Goal: Transaction & Acquisition: Purchase product/service

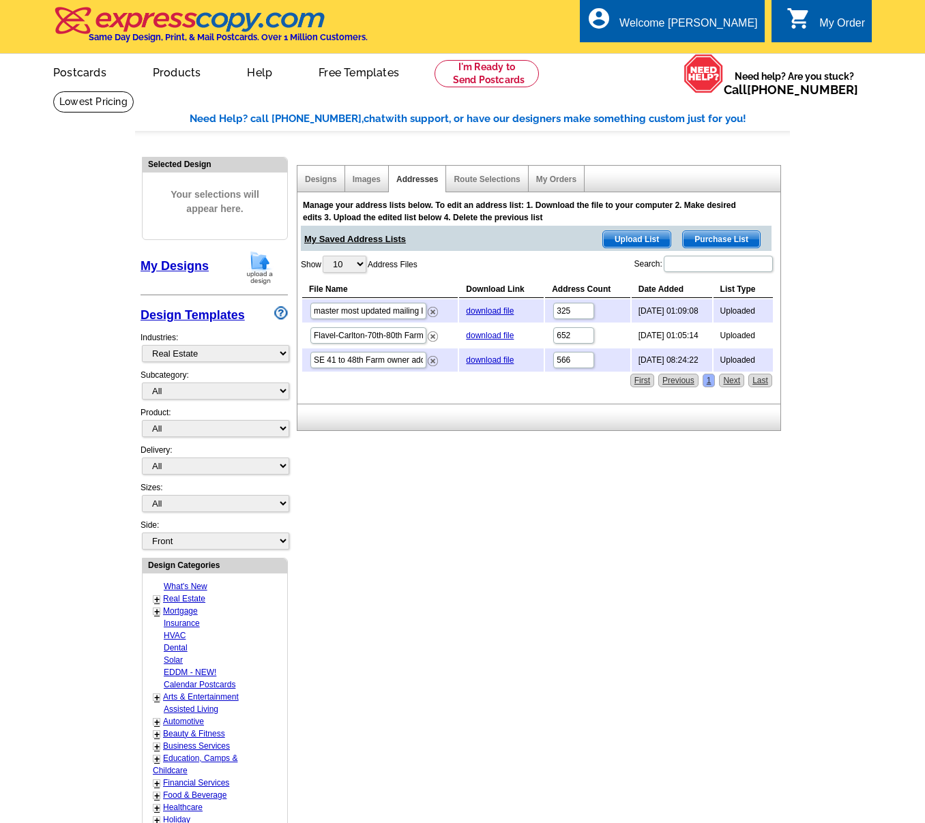
select select "785"
click at [634, 238] on span "Upload List" at bounding box center [637, 239] width 68 height 16
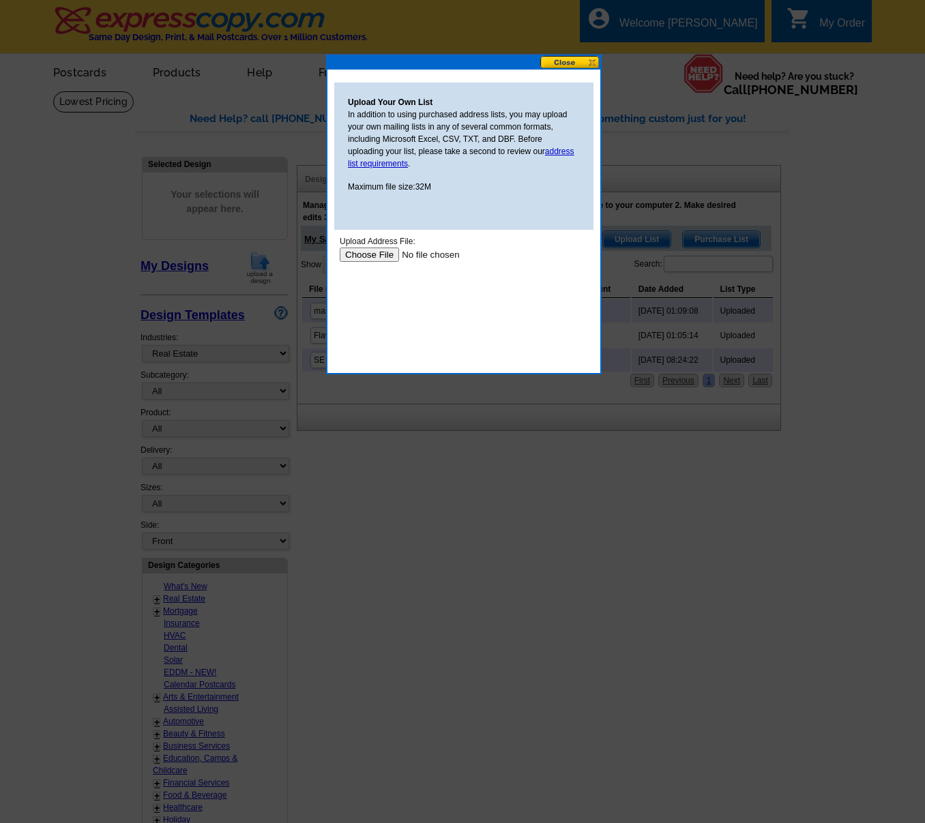
click at [368, 255] on input "file" at bounding box center [426, 255] width 173 height 14
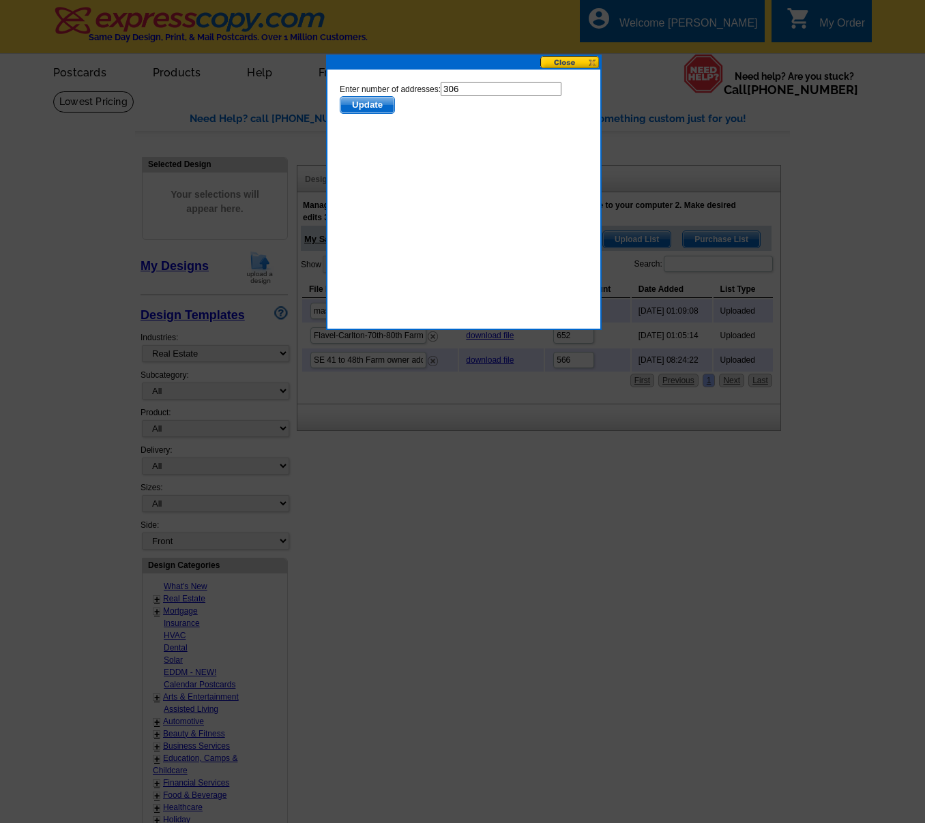
click at [377, 111] on span "Update" at bounding box center [367, 105] width 54 height 16
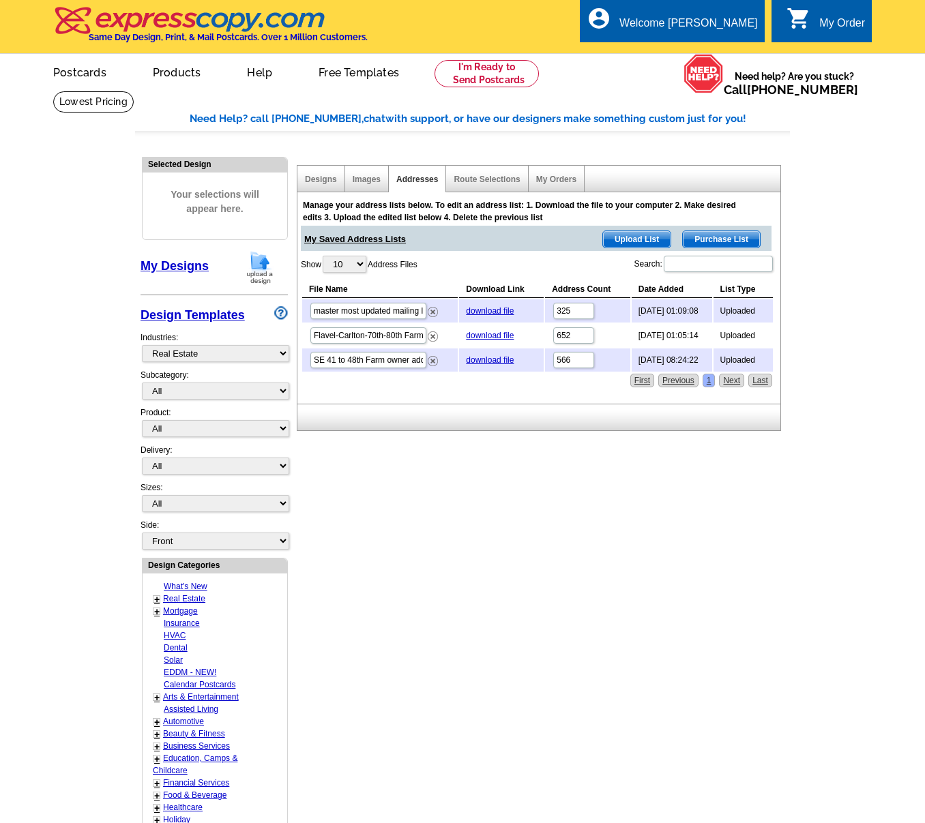
click at [376, 105] on main "Need Help? call 800-260-5887, chat with support, or have our designers make som…" at bounding box center [462, 598] width 925 height 1014
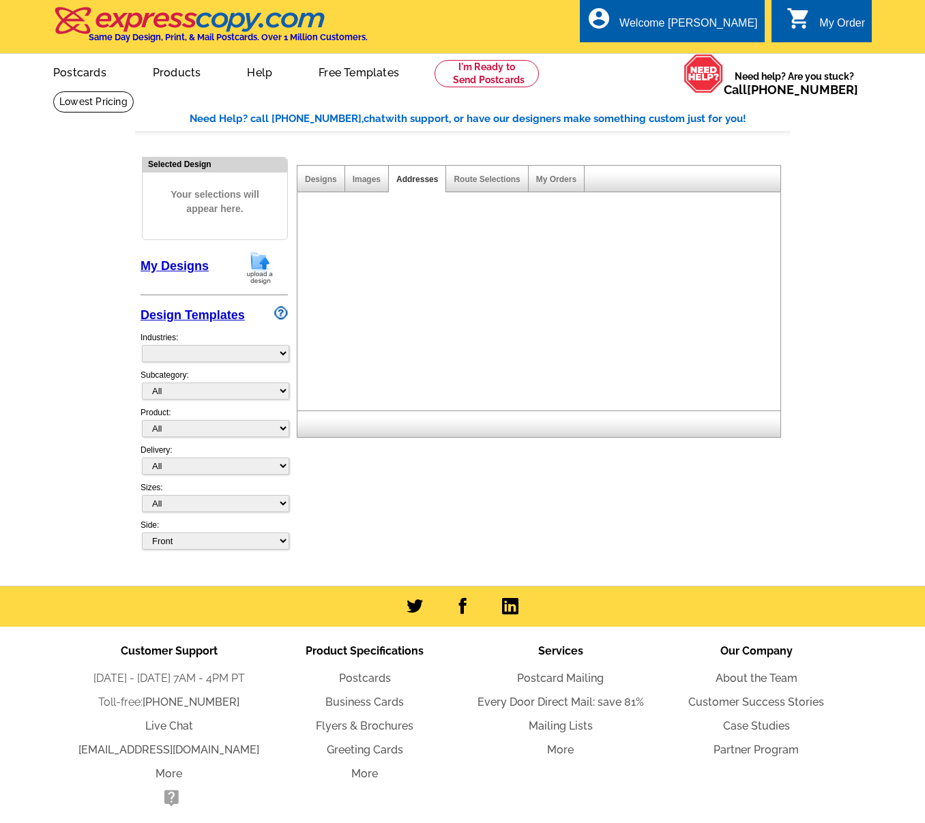
select select "785"
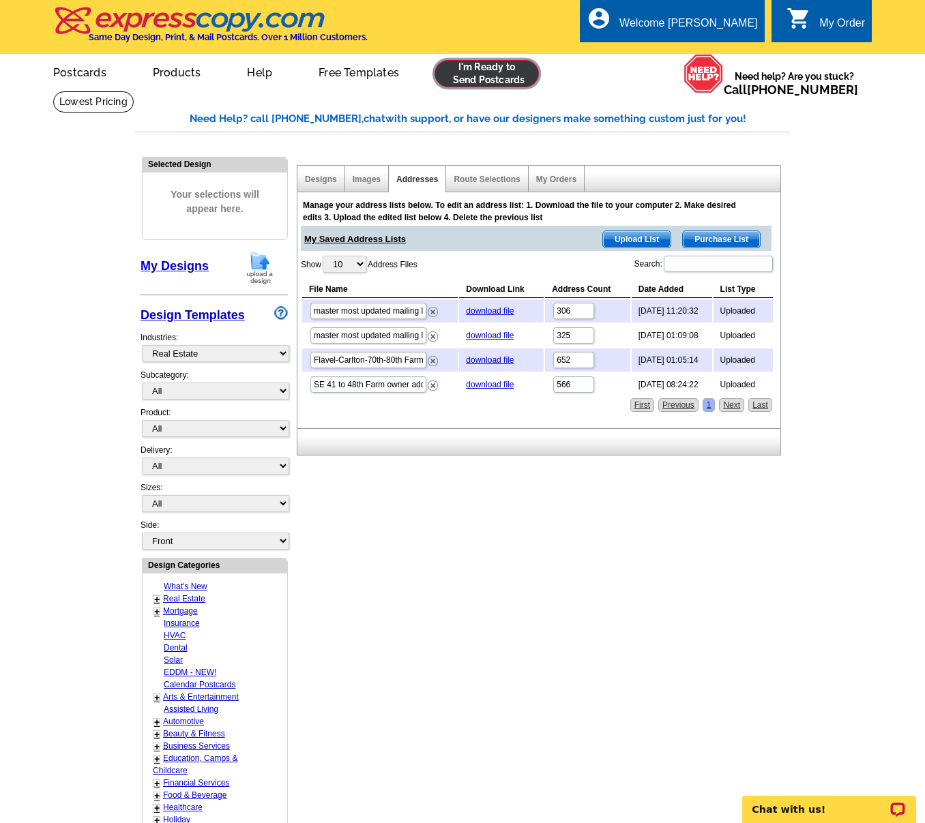
click at [476, 82] on link at bounding box center [487, 73] width 104 height 27
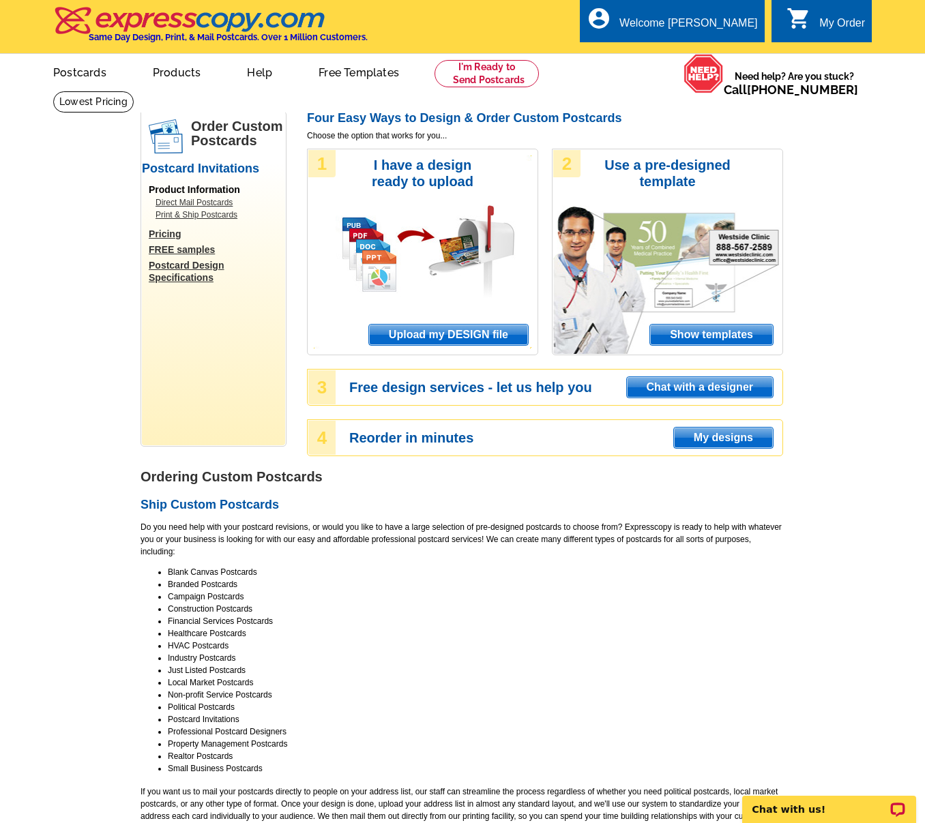
click at [463, 334] on span "Upload my DESIGN file" at bounding box center [448, 335] width 159 height 20
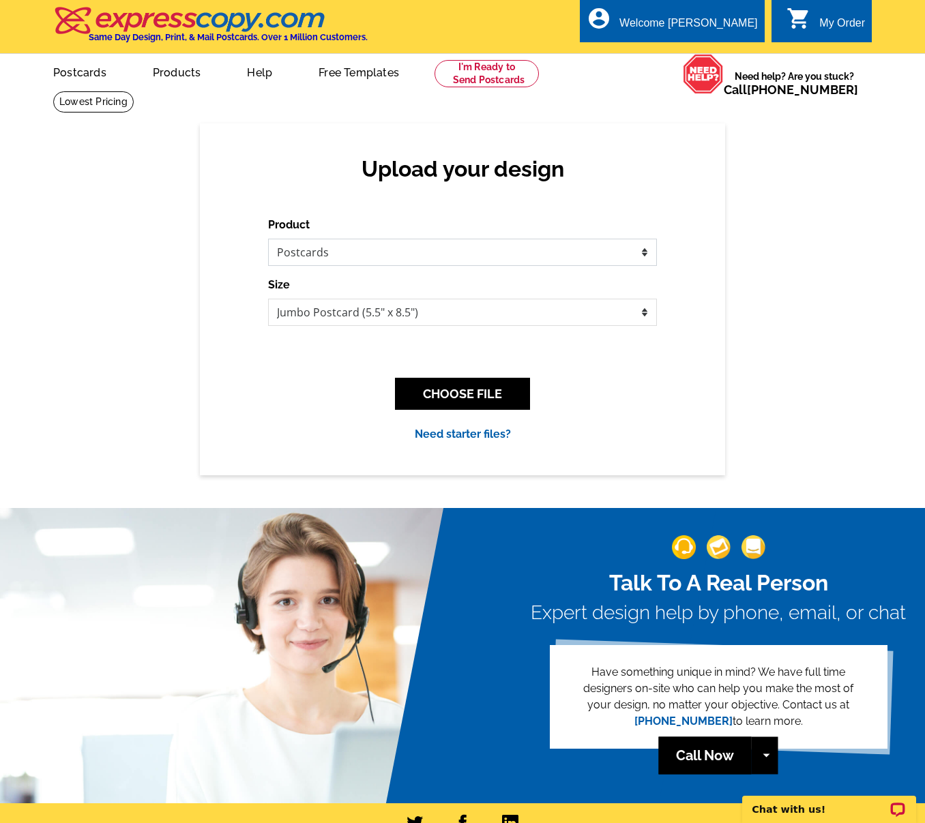
click at [357, 252] on select "Please select the type of file... Postcards Business Cards Letters and flyers G…" at bounding box center [462, 252] width 389 height 27
click at [268, 239] on select "Please select the type of file... Postcards Business Cards Letters and flyers G…" at bounding box center [462, 252] width 389 height 27
click at [499, 398] on button "CHOOSE FILE" at bounding box center [462, 394] width 135 height 32
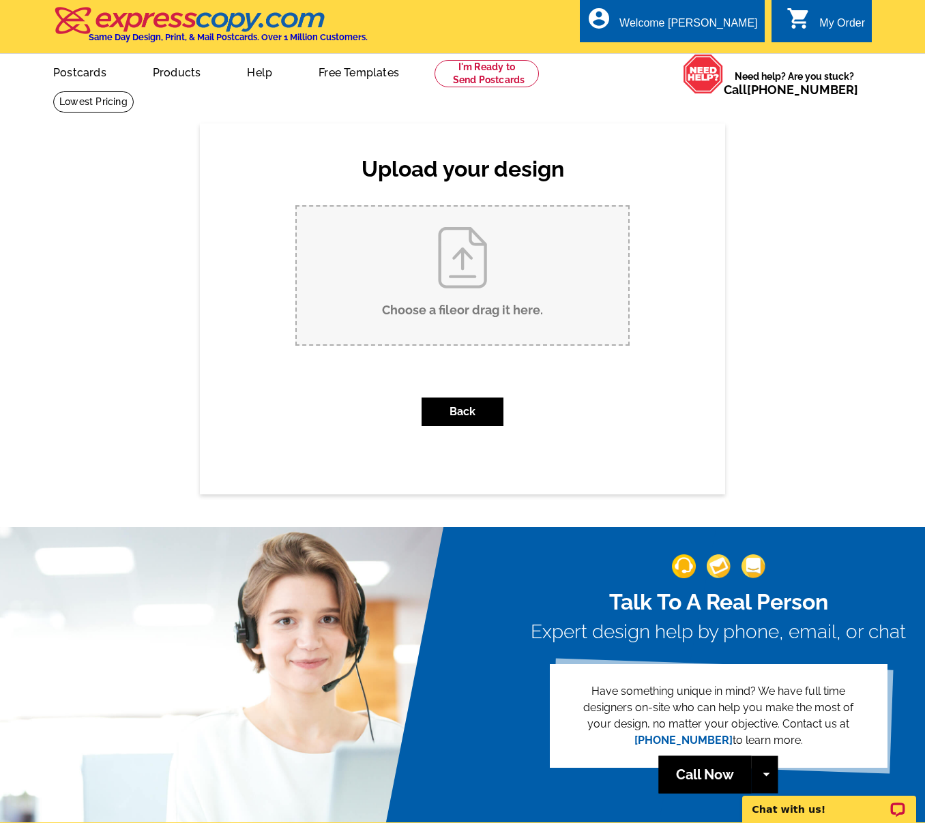
click at [449, 275] on input "Choose a file or drag it here ." at bounding box center [463, 276] width 332 height 138
type input "C:\fakepath\1403-1407 se salmon for sphere postcard.pdf"
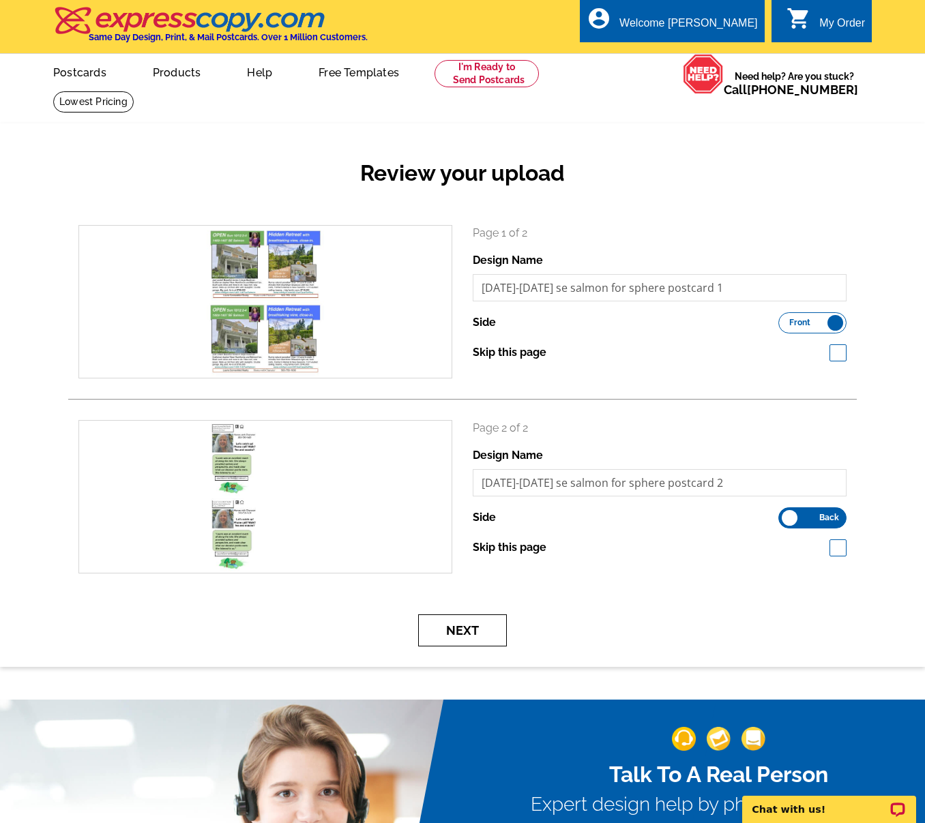
click at [473, 628] on button "Next" at bounding box center [462, 631] width 89 height 32
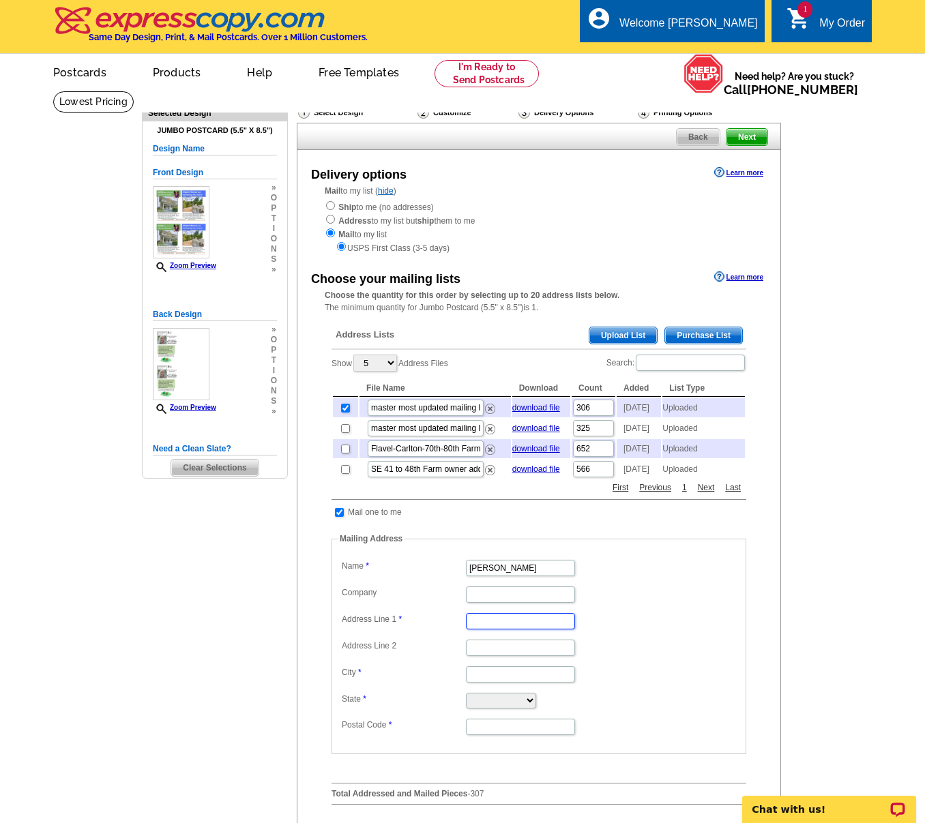
click at [495, 630] on input "Address Line 1" at bounding box center [520, 621] width 109 height 16
type input "[STREET_ADDRESS]"
type input "Laurie Sonnenfeld Realty"
type input "Portland"
select select "OR"
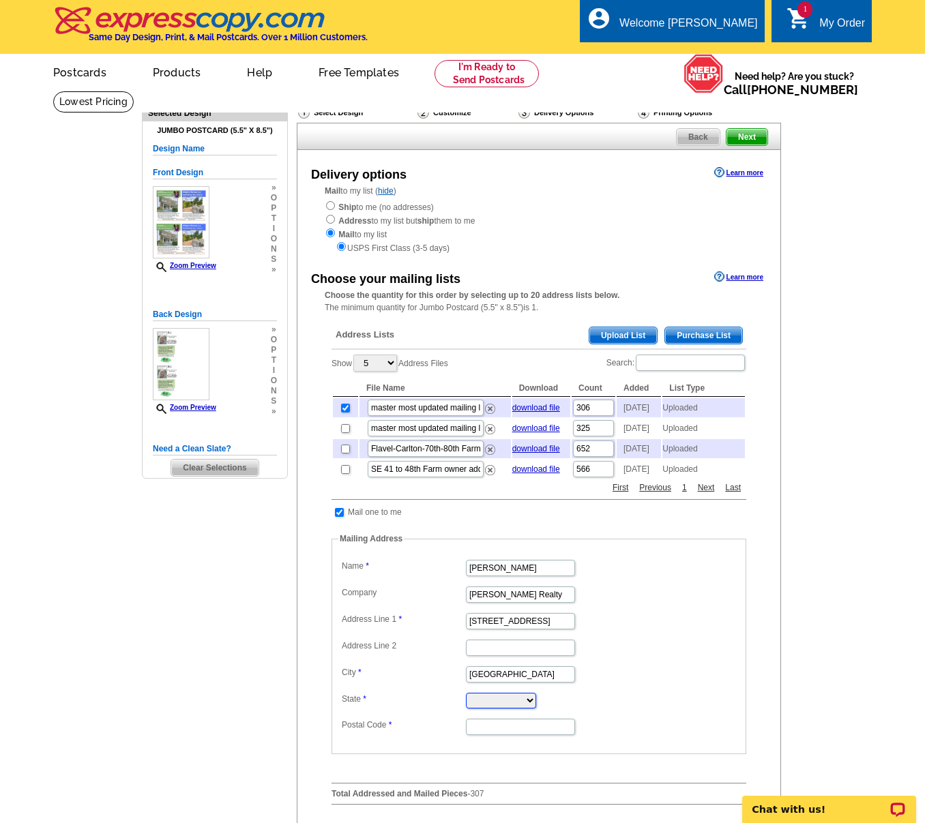
type input "97267"
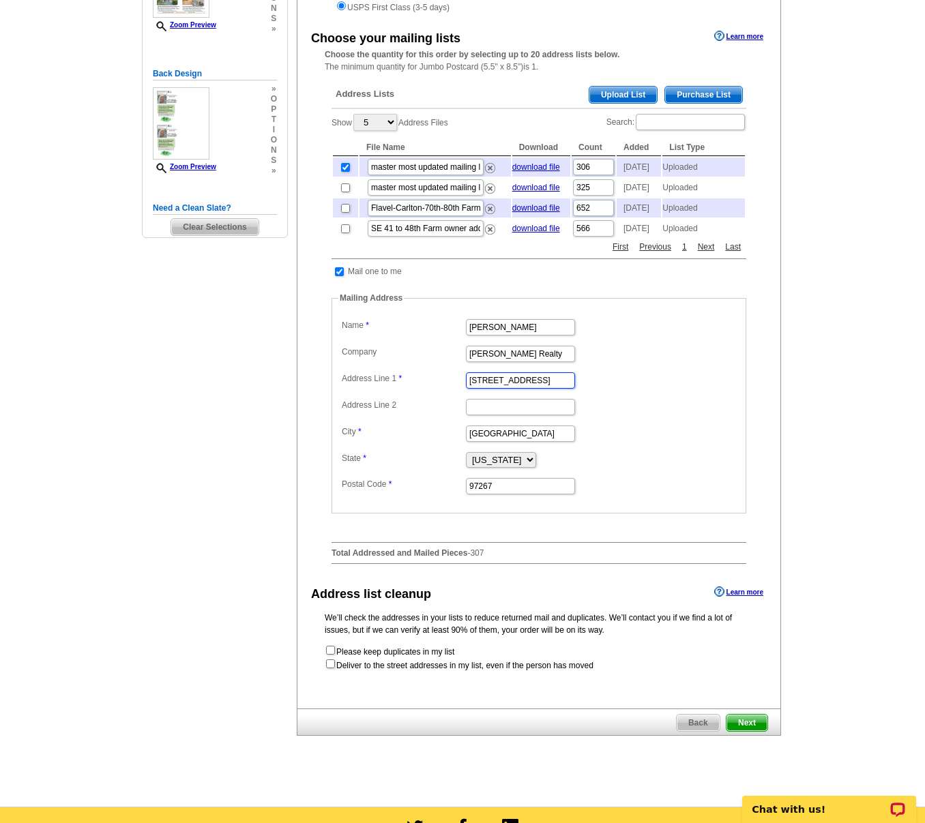
scroll to position [358, 0]
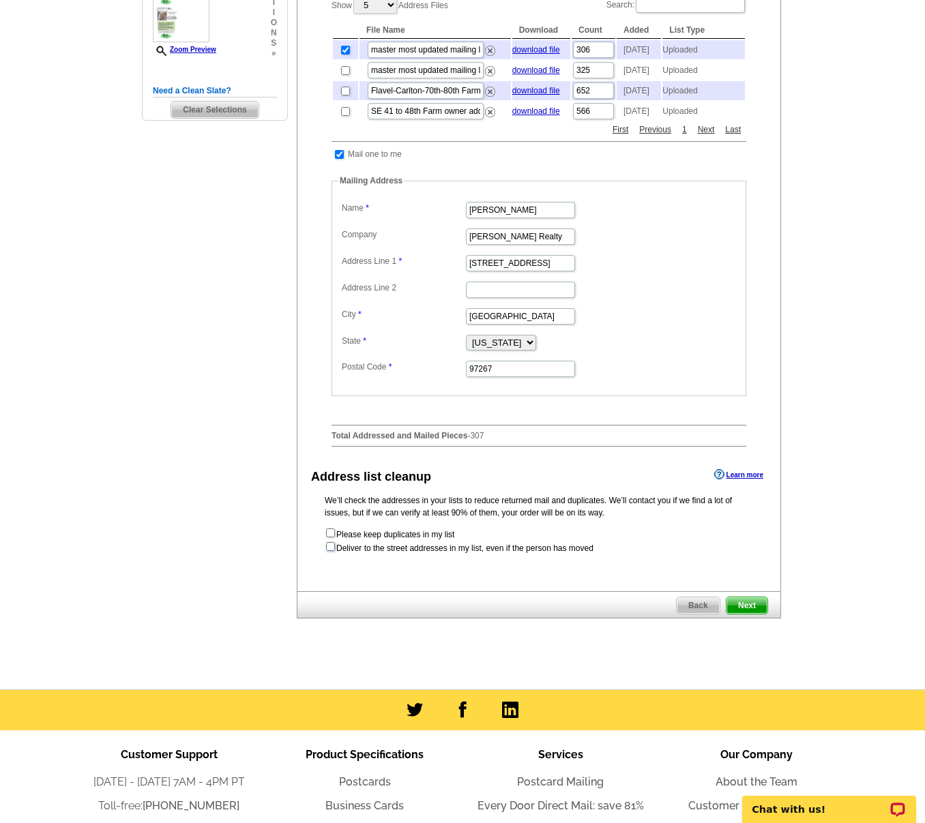
click at [332, 551] on input "checkbox" at bounding box center [330, 546] width 9 height 9
checkbox input "true"
radio input "true"
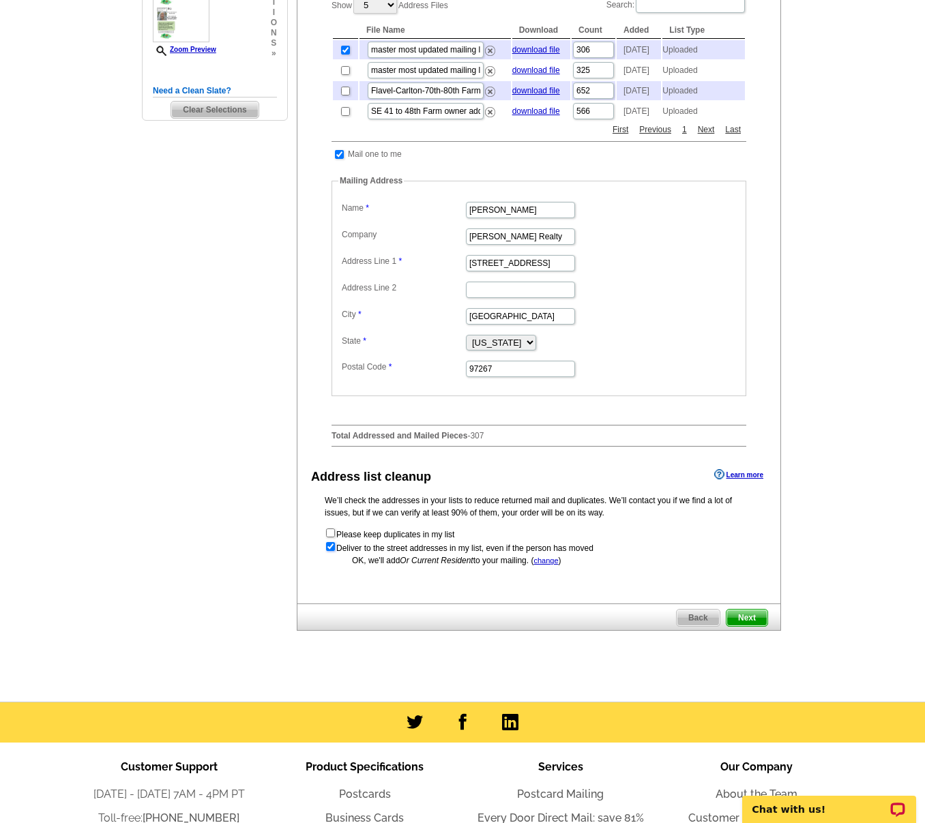
click at [330, 551] on input "checkbox" at bounding box center [330, 546] width 9 height 9
checkbox input "false"
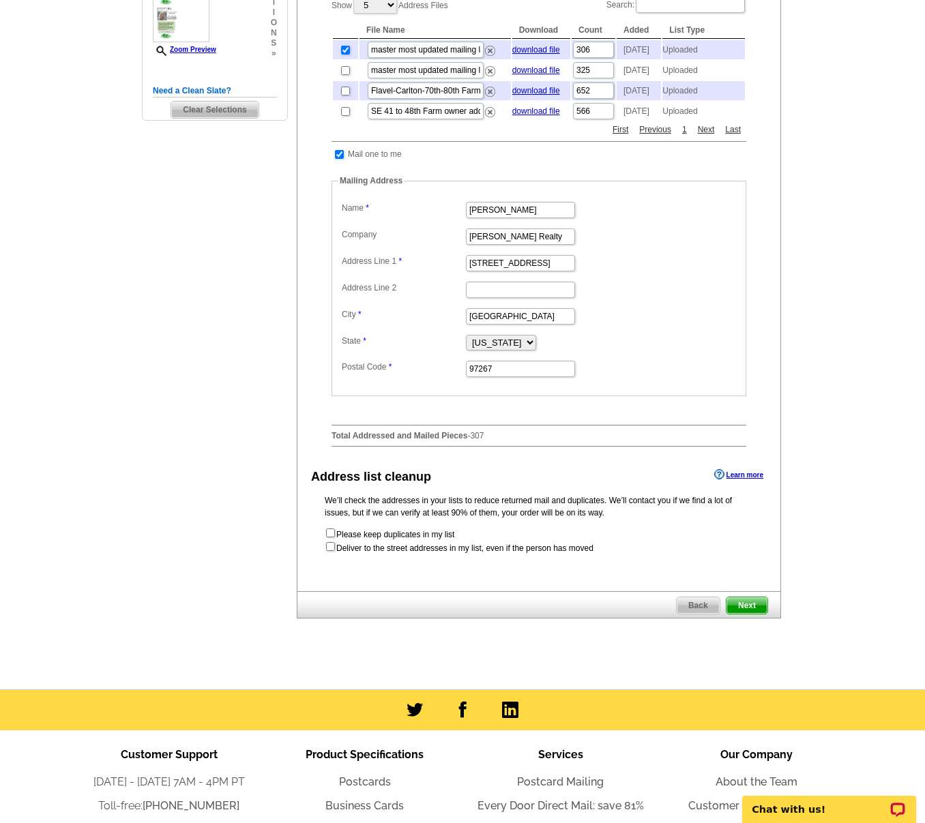
click at [753, 614] on span "Next" at bounding box center [747, 606] width 41 height 16
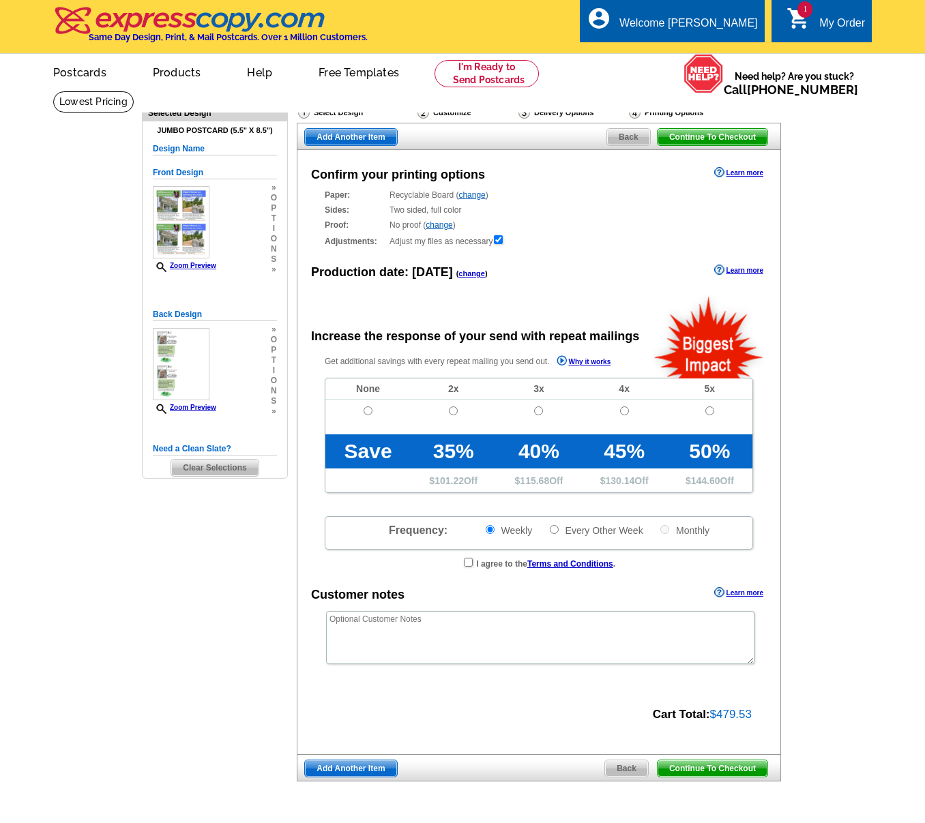
radio input "false"
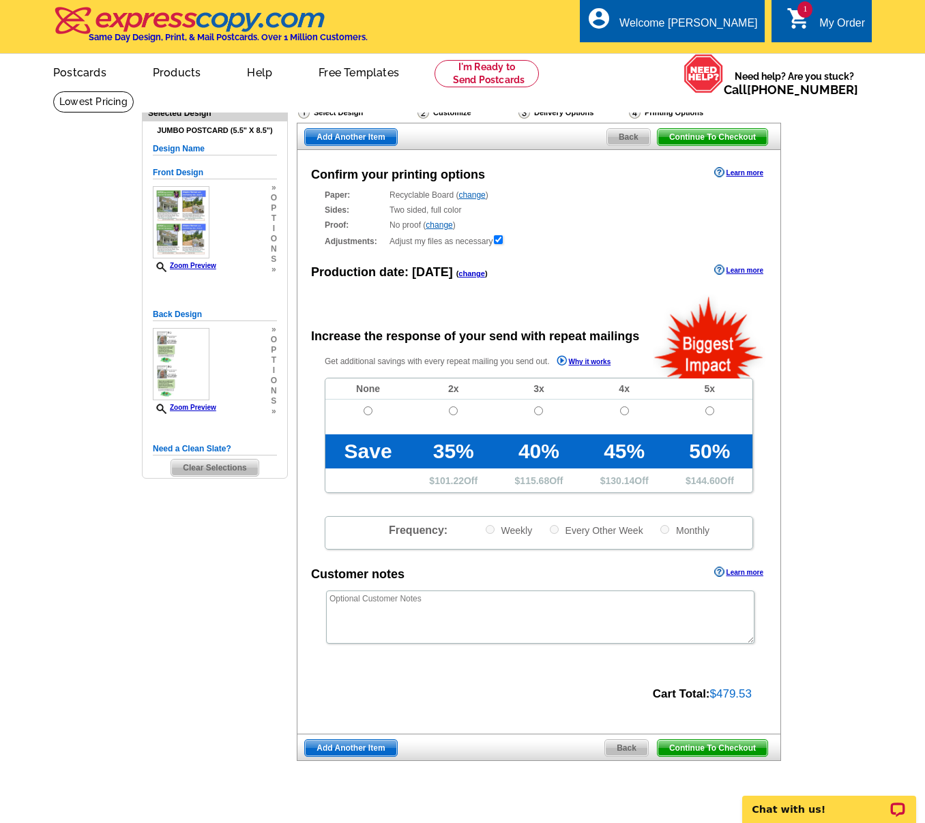
click at [707, 747] on span "Continue To Checkout" at bounding box center [713, 748] width 110 height 16
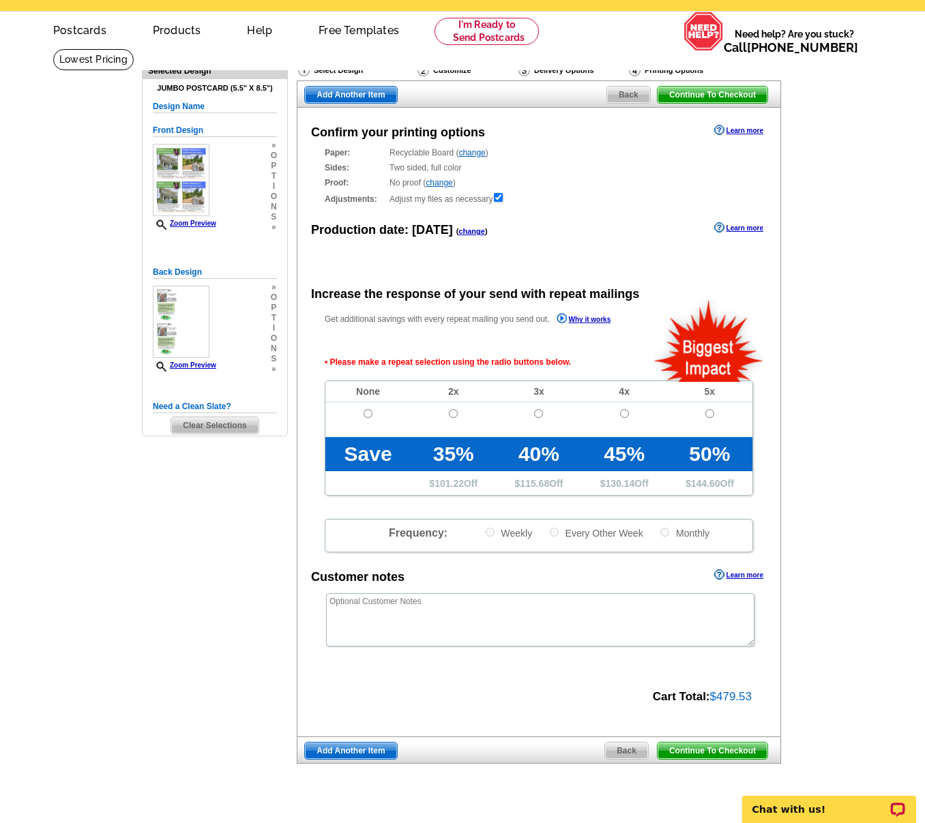
scroll to position [107, 0]
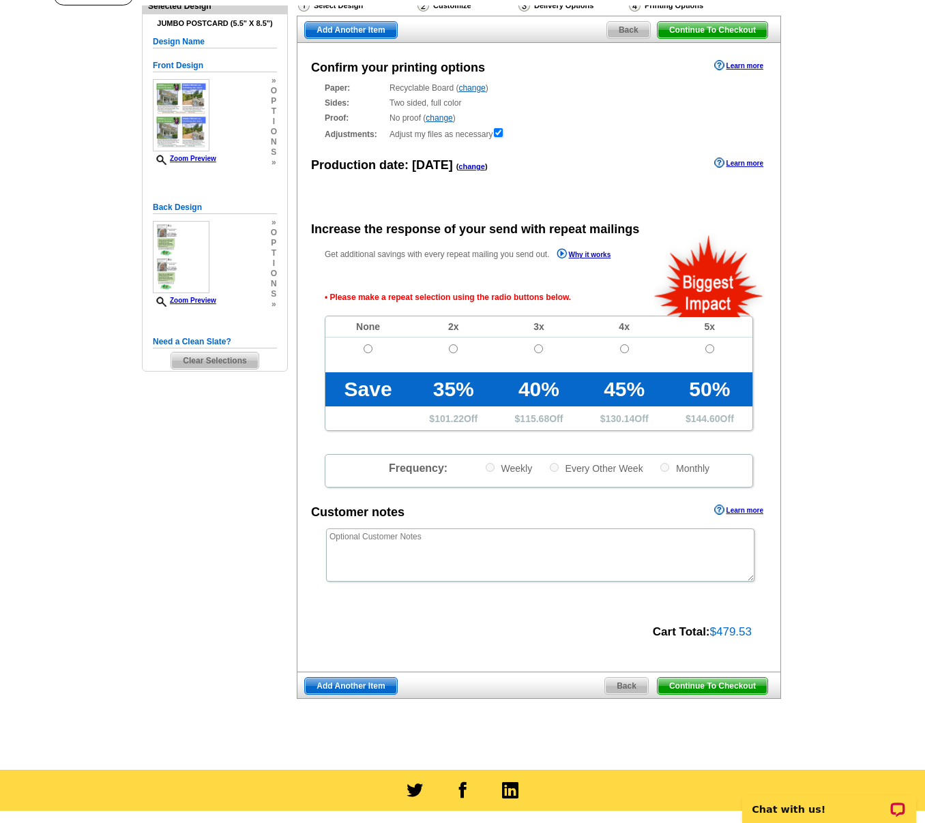
click at [706, 683] on span "Continue To Checkout" at bounding box center [713, 686] width 110 height 16
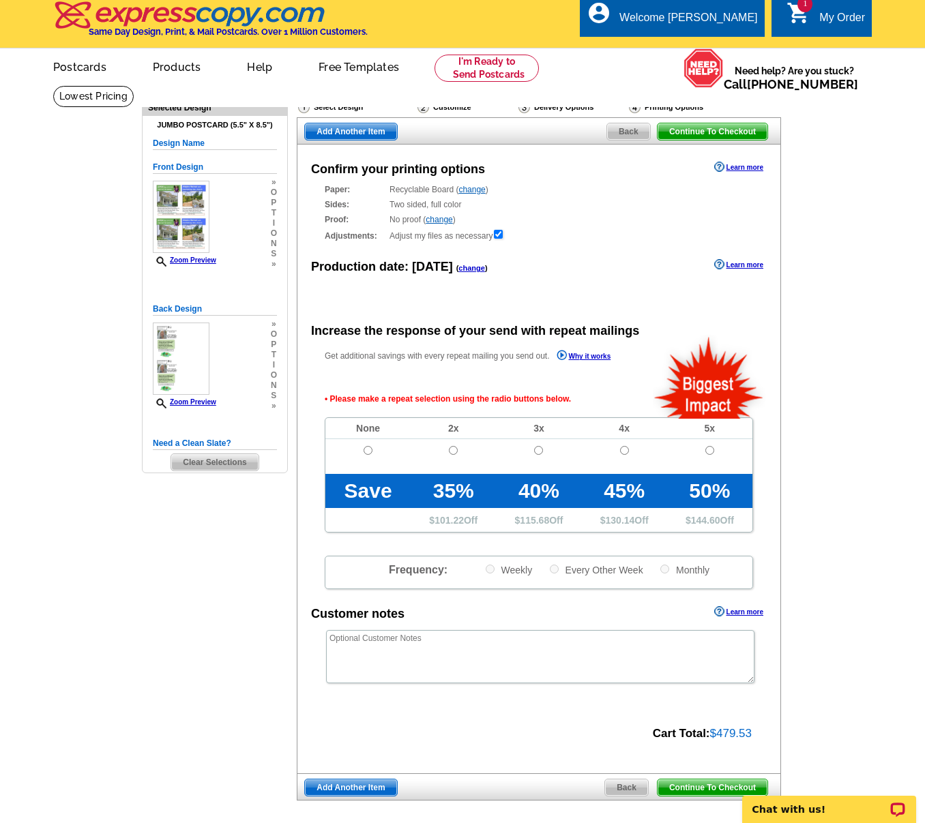
scroll to position [0, 0]
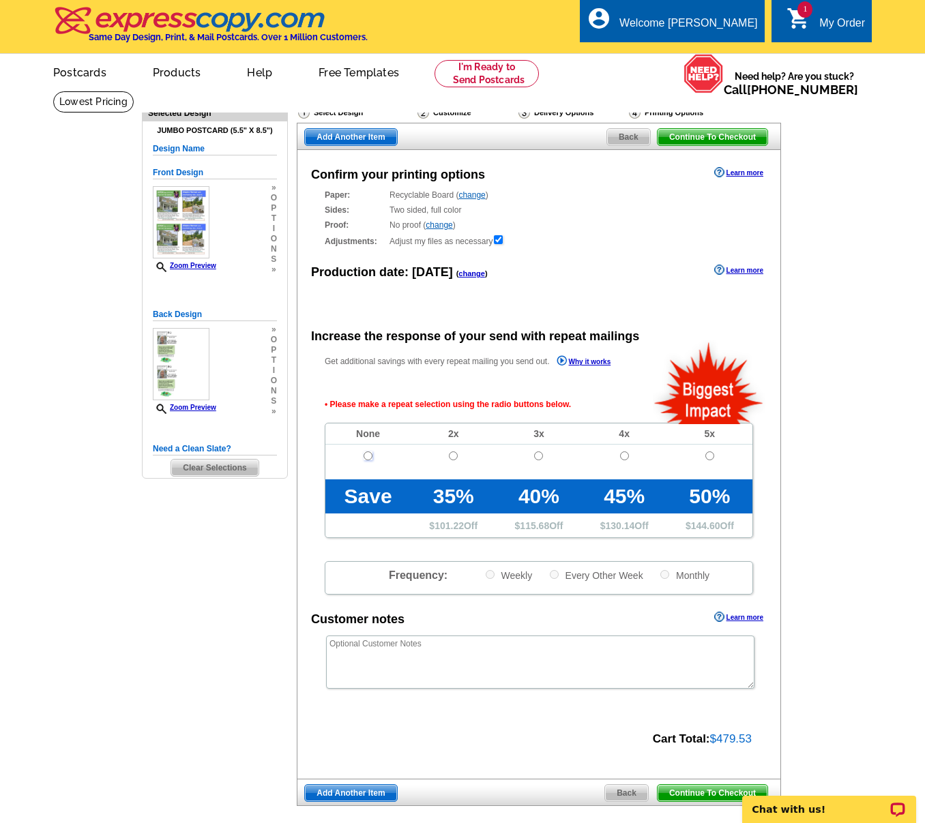
click at [369, 454] on input "radio" at bounding box center [368, 456] width 9 height 9
radio input "true"
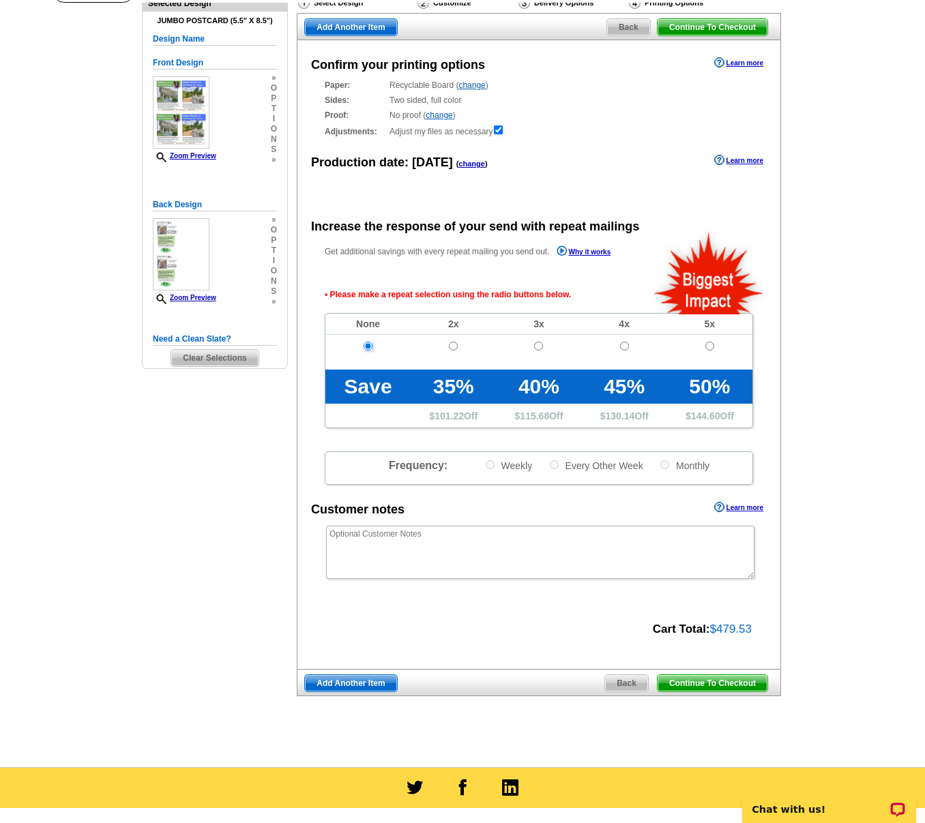
scroll to position [182, 0]
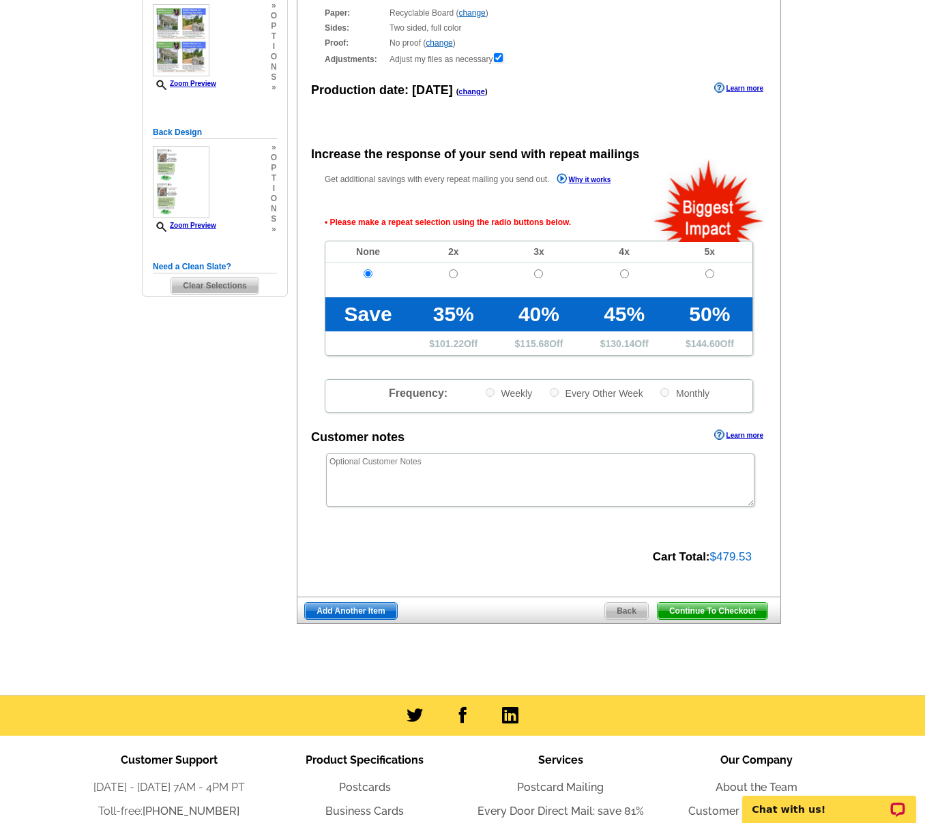
click at [693, 608] on span "Continue To Checkout" at bounding box center [713, 611] width 110 height 16
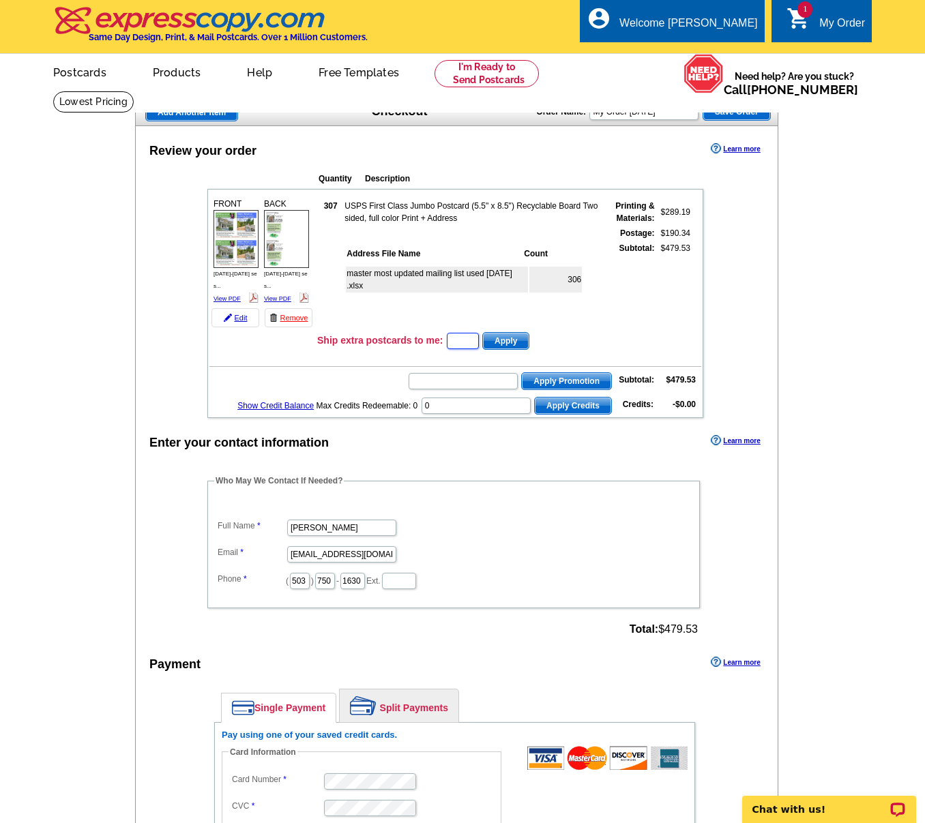
click at [460, 333] on input "text" at bounding box center [463, 341] width 32 height 16
click at [549, 312] on div "master most updated mailing list used October 8 2025 .xlsx 306" at bounding box center [472, 287] width 256 height 50
click at [445, 373] on input "text" at bounding box center [463, 381] width 109 height 16
type input "cc2330"
click at [559, 373] on span "Apply Promotion" at bounding box center [566, 381] width 89 height 16
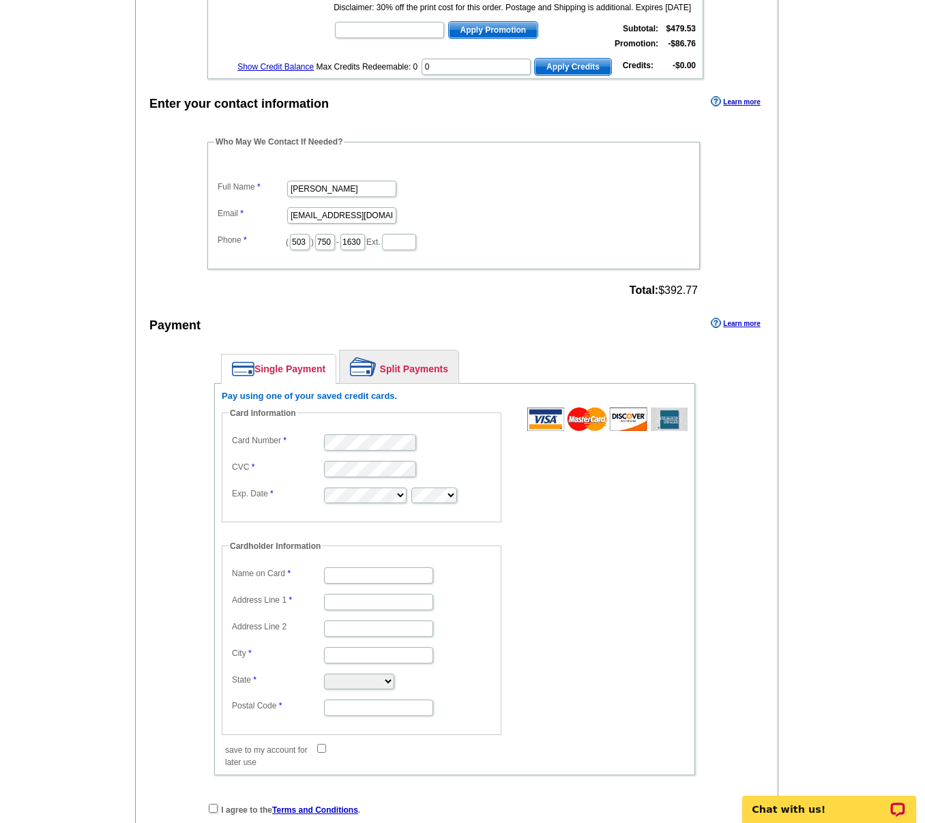
scroll to position [385, 0]
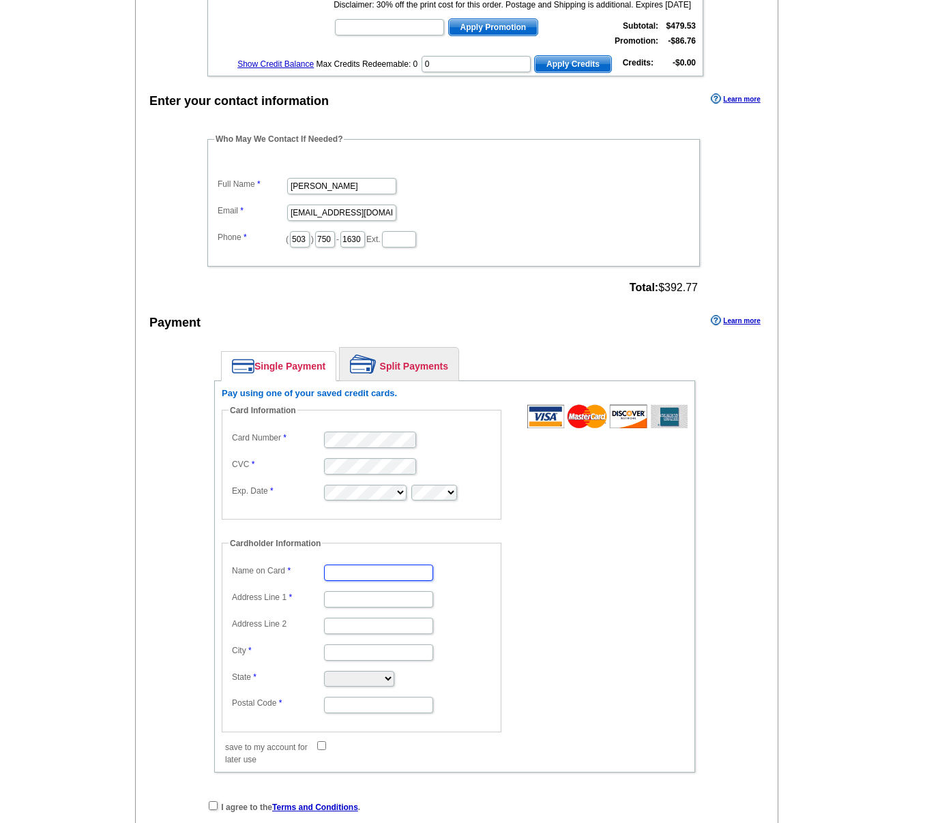
type input "[PERSON_NAME]"
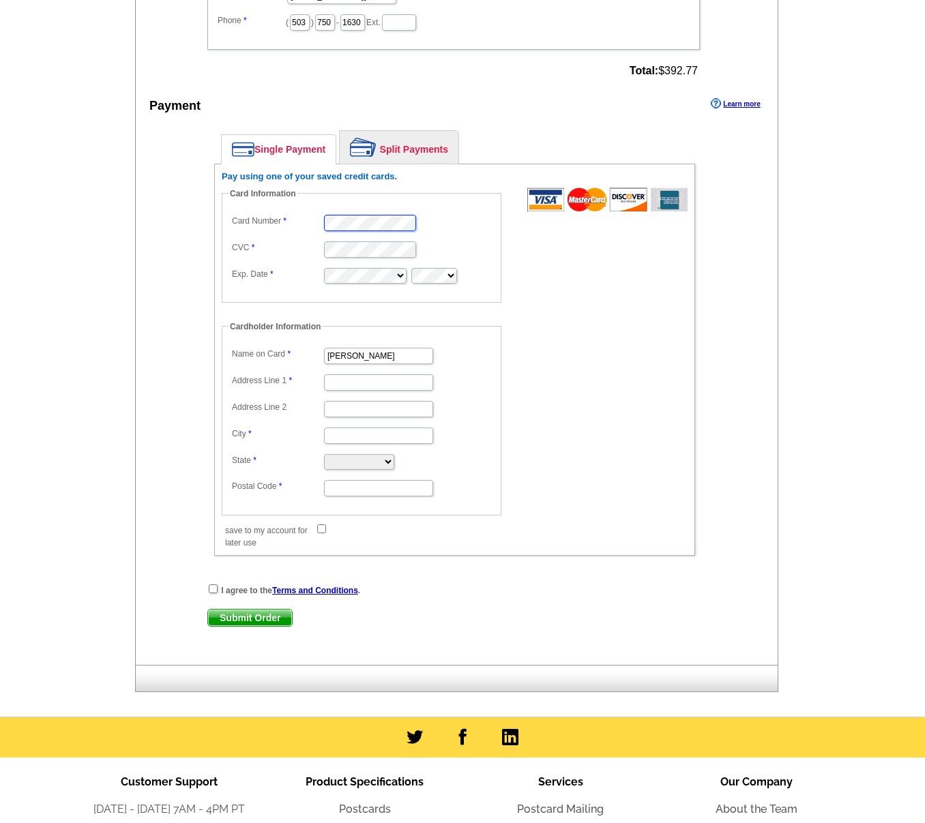
scroll to position [622, 0]
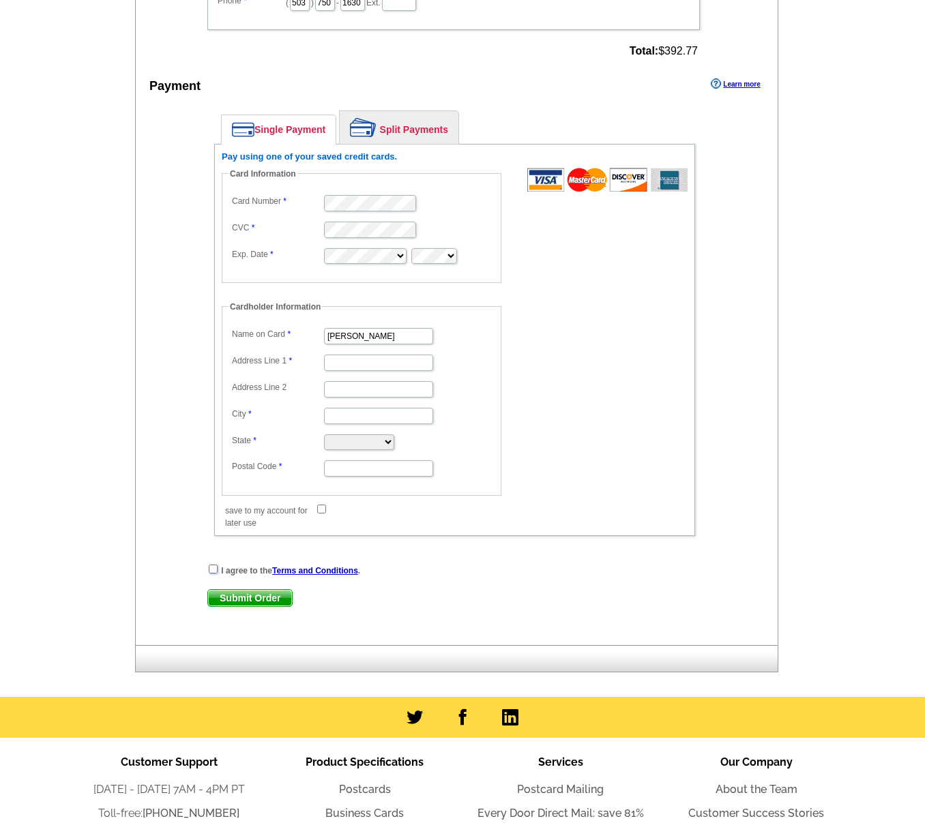
click at [211, 565] on input "checkbox" at bounding box center [213, 569] width 9 height 9
checkbox input "true"
click at [352, 355] on input "Address Line 1" at bounding box center [378, 363] width 109 height 16
type input "[STREET_ADDRESS]"
type input "Portland"
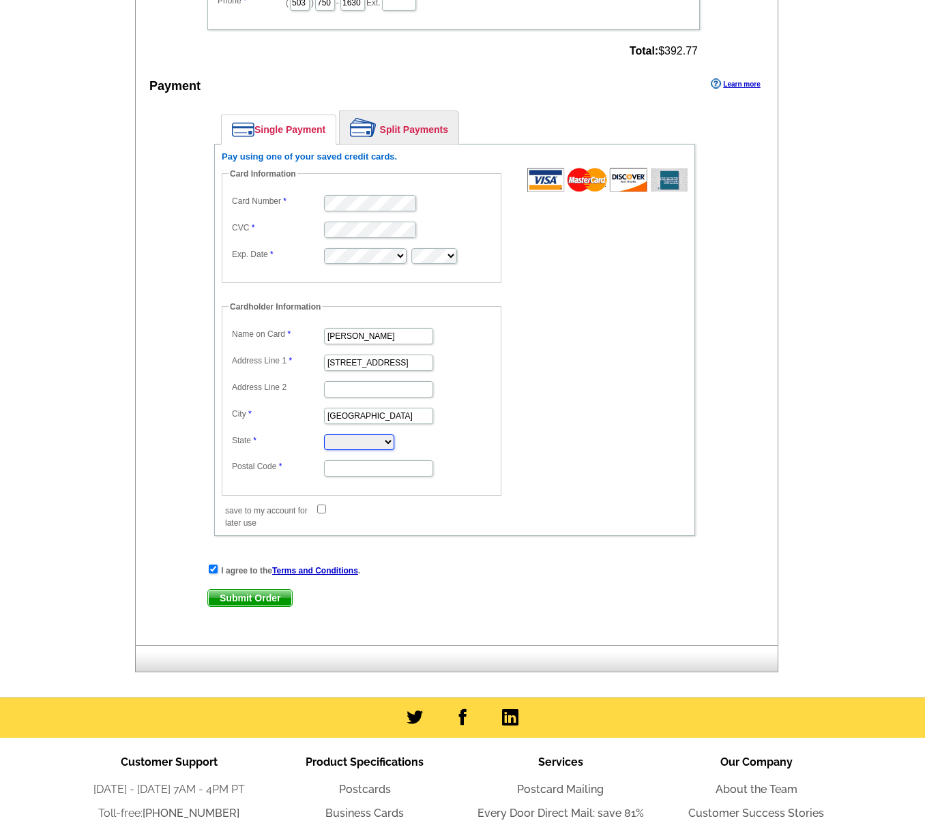
select select "OR"
type input "97267"
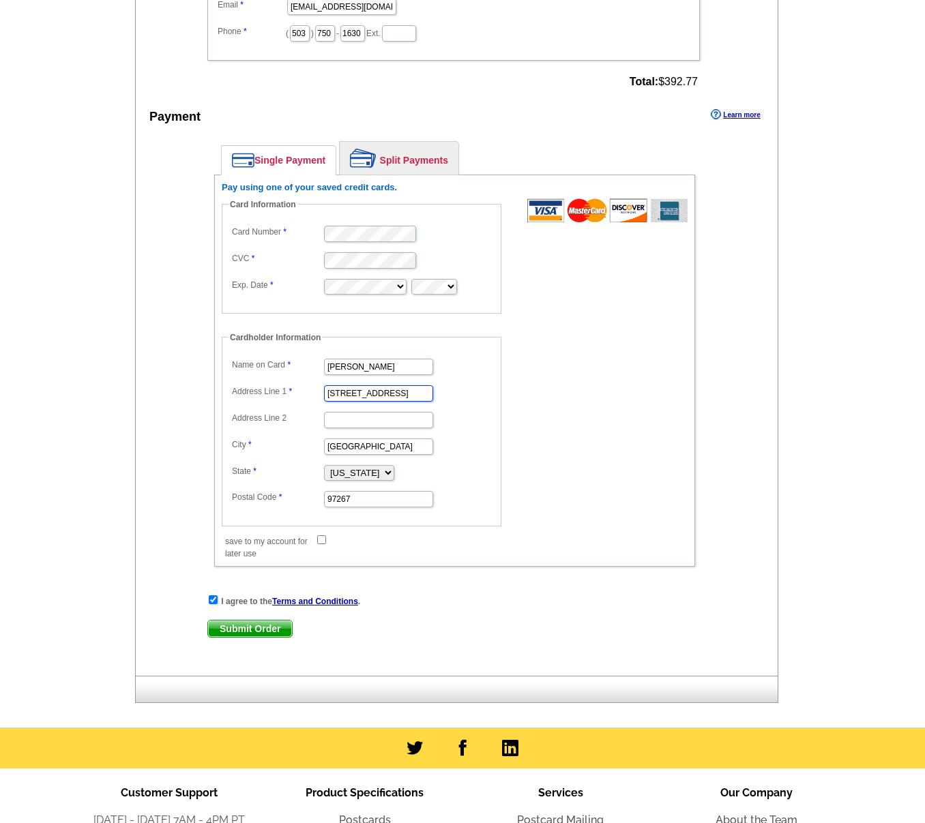
scroll to position [593, 0]
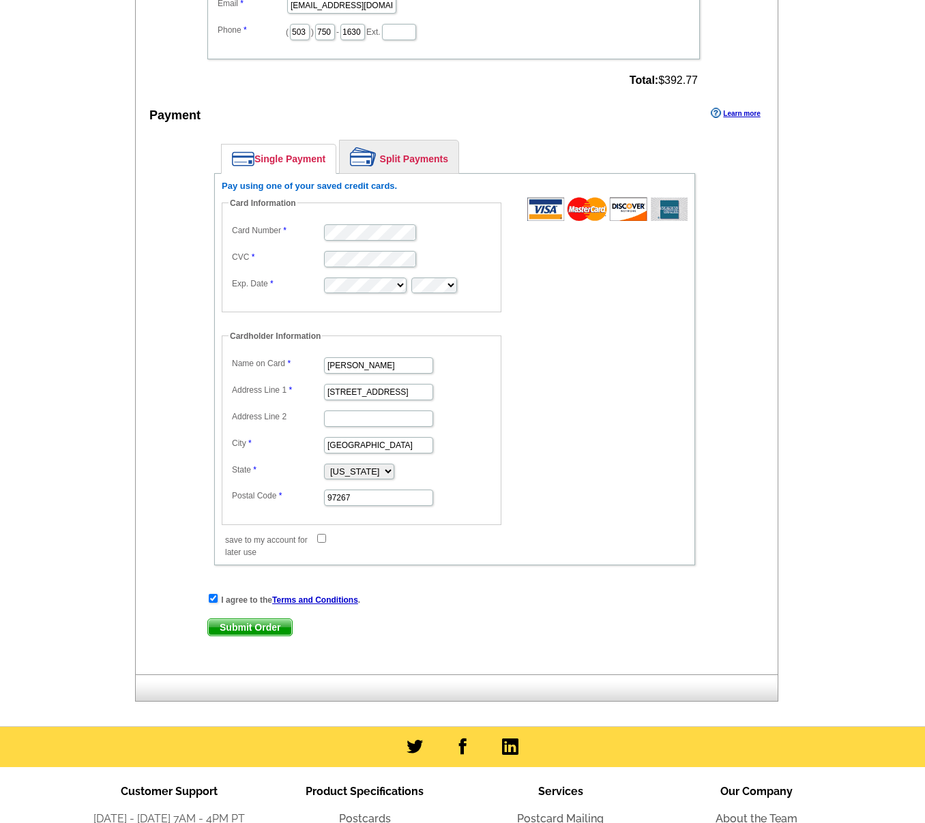
click at [319, 534] on input "save to my account for later use" at bounding box center [321, 538] width 9 height 9
checkbox input "true"
click at [255, 619] on span "Submit Order" at bounding box center [250, 627] width 84 height 16
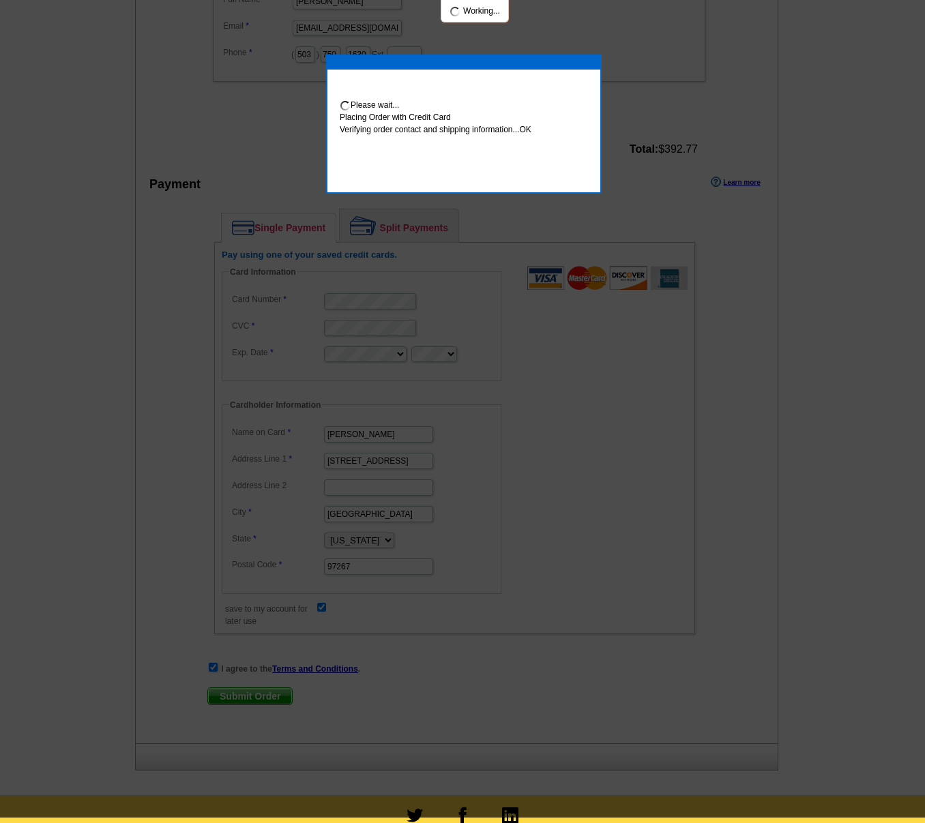
scroll to position [587, 0]
